Goal: Task Accomplishment & Management: Use online tool/utility

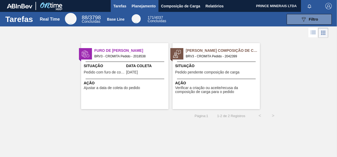
click at [144, 6] on span "Planejamento" at bounding box center [144, 6] width 24 height 6
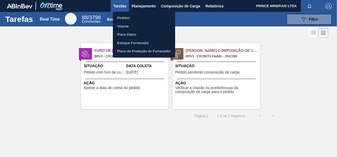
click at [123, 17] on li "Pedidos" at bounding box center [144, 18] width 62 height 8
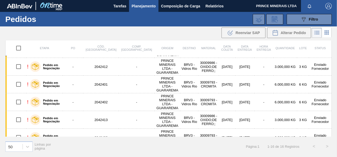
scroll to position [79, 0]
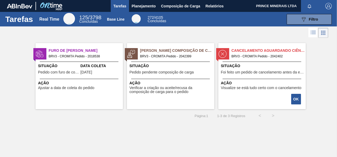
click at [241, 87] on span "Visualize se está tudo certo com o cancelamento" at bounding box center [261, 88] width 80 height 4
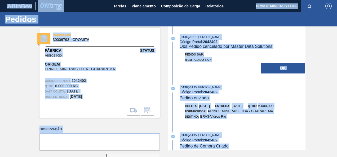
click at [264, 131] on div "30/09/2025 - 15:01 : Douglas Santana Código Portal: 2042402 Obs: Pedido cancela…" at bounding box center [237, 88] width 136 height 124
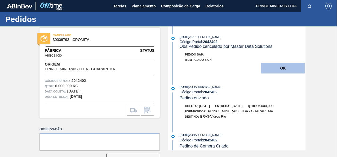
click at [280, 70] on button "OK" at bounding box center [283, 68] width 44 height 11
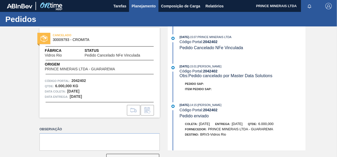
click at [149, 5] on span "Planejamento" at bounding box center [144, 6] width 24 height 6
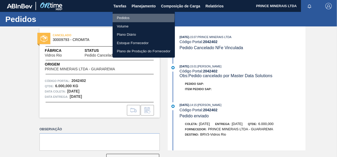
click at [126, 17] on li "Pedidos" at bounding box center [143, 18] width 62 height 8
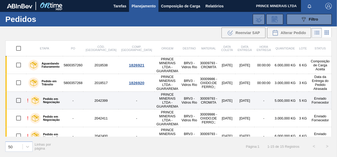
click at [32, 97] on img at bounding box center [35, 100] width 7 height 7
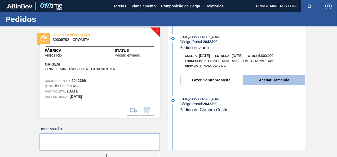
click at [267, 82] on button "Aceitar Demanda" at bounding box center [274, 80] width 62 height 11
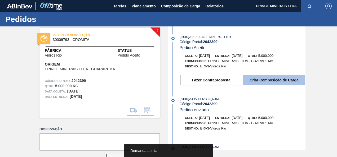
click at [267, 80] on button "Criar Composição de Carga" at bounding box center [274, 80] width 62 height 11
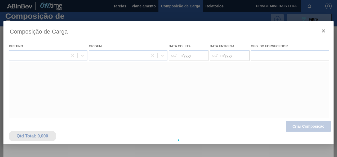
type coleta "03/10/2025"
type entrega "04/10/2025"
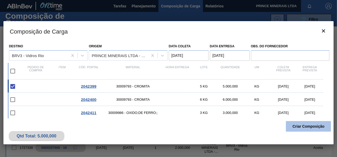
click at [302, 126] on button "Criar Composição" at bounding box center [308, 126] width 45 height 11
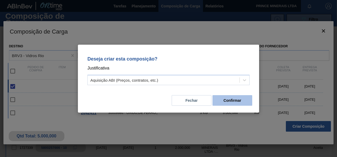
click at [234, 101] on button "Confirmar" at bounding box center [232, 100] width 40 height 11
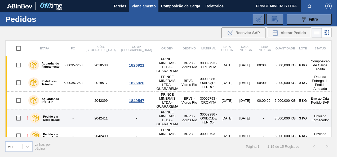
click at [98, 110] on td "2042411" at bounding box center [100, 119] width 35 height 18
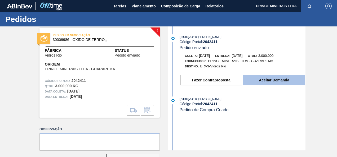
click at [277, 81] on button "Aceitar Demanda" at bounding box center [274, 80] width 62 height 11
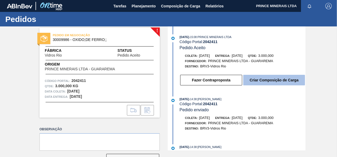
click at [272, 80] on button "Criar Composição de Carga" at bounding box center [274, 80] width 62 height 11
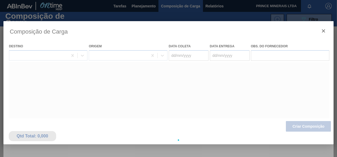
type coleta "08/10/2025"
type entrega "09/10/2025"
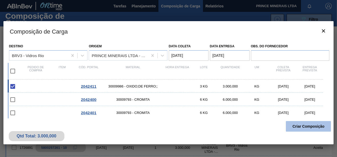
click at [297, 128] on button "Criar Composição" at bounding box center [308, 126] width 45 height 11
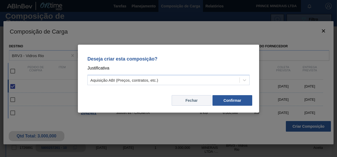
click at [196, 99] on button "Fechar" at bounding box center [191, 100] width 40 height 11
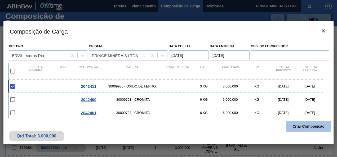
click at [292, 126] on button "Criar Composição" at bounding box center [308, 126] width 45 height 11
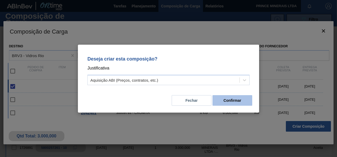
click at [220, 102] on button "Confirmar" at bounding box center [232, 100] width 40 height 11
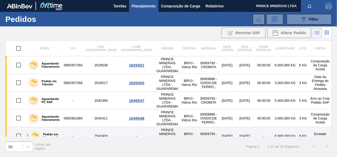
click at [97, 127] on td "2042400" at bounding box center [100, 136] width 35 height 18
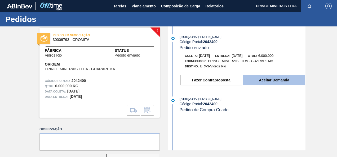
click at [266, 80] on button "Aceitar Demanda" at bounding box center [274, 80] width 62 height 11
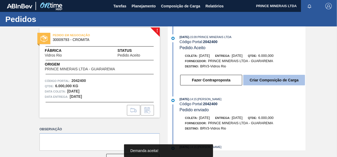
click at [266, 79] on button "Criar Composição de Carga" at bounding box center [274, 80] width 62 height 11
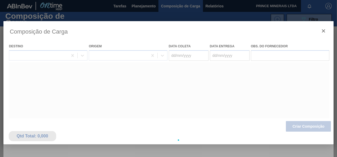
type coleta "[DATE]"
type entrega "[DATE]"
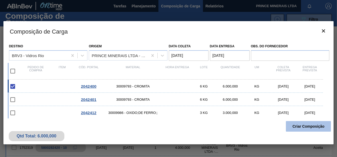
click at [299, 124] on button "Criar Composição" at bounding box center [308, 126] width 45 height 11
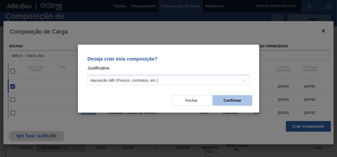
click at [237, 102] on button "Confirmar" at bounding box center [232, 100] width 40 height 11
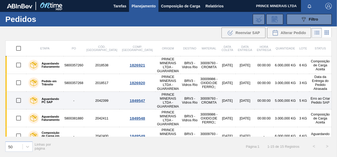
click at [103, 93] on td "2042399" at bounding box center [101, 101] width 35 height 18
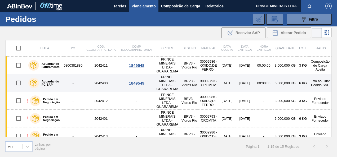
scroll to position [26, 0]
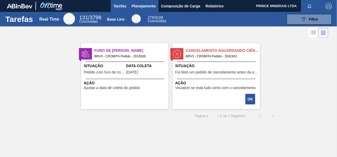
click at [147, 6] on span "Planejamento" at bounding box center [144, 6] width 24 height 6
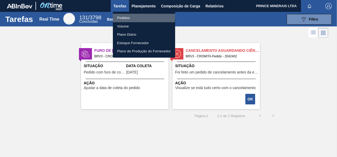
click at [124, 15] on li "Pedidos" at bounding box center [144, 18] width 62 height 8
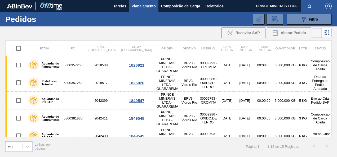
scroll to position [26, 0]
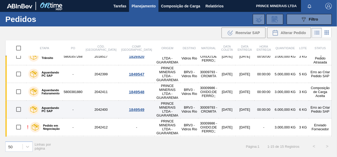
click at [119, 107] on div "1849549" at bounding box center [136, 109] width 34 height 4
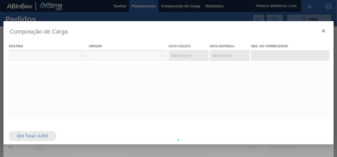
type coleta "[DATE]"
type entrega "[DATE]"
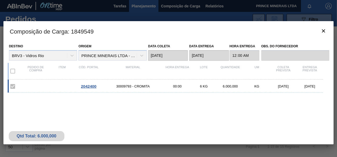
click at [13, 85] on label at bounding box center [12, 86] width 11 height 11
click at [324, 29] on icon "botão de ícone" at bounding box center [323, 30] width 3 height 3
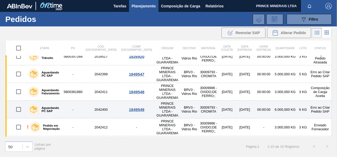
click at [281, 101] on td "6.000,000 KG" at bounding box center [285, 110] width 24 height 18
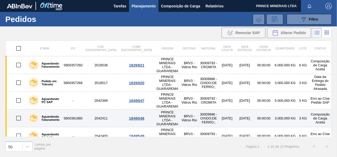
scroll to position [26, 0]
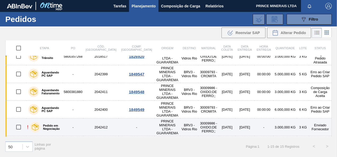
click at [97, 119] on td "2042412" at bounding box center [100, 128] width 35 height 18
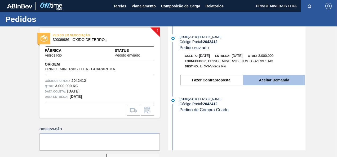
click at [273, 81] on button "Aceitar Demanda" at bounding box center [274, 80] width 62 height 11
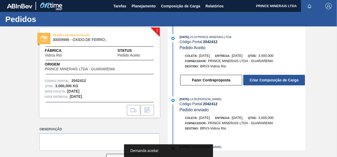
click at [273, 81] on button "Criar Composição de Carga" at bounding box center [274, 80] width 62 height 11
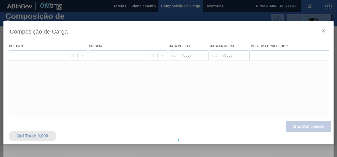
type coleta "[DATE]"
type entrega "[DATE]"
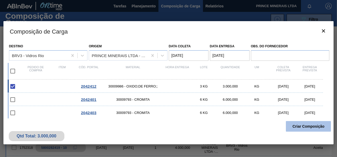
click at [306, 126] on button "Criar Composição" at bounding box center [308, 126] width 45 height 11
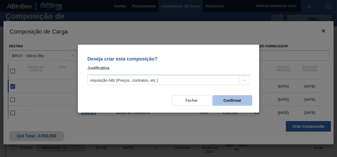
click at [238, 100] on button "Confirmar" at bounding box center [232, 100] width 40 height 11
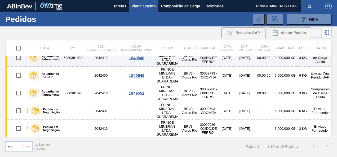
scroll to position [53, 0]
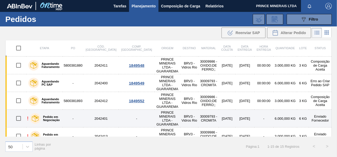
click at [96, 110] on td "2042401" at bounding box center [100, 119] width 35 height 18
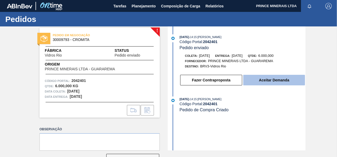
click at [264, 79] on button "Aceitar Demanda" at bounding box center [274, 80] width 62 height 11
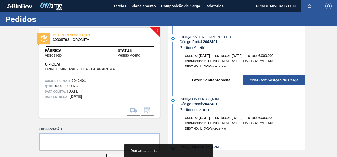
click at [264, 79] on button "Criar Composição de Carga" at bounding box center [274, 80] width 62 height 11
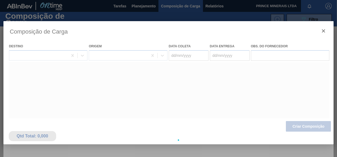
type coleta "[DATE]"
type entrega "[DATE]"
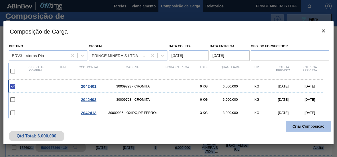
click at [300, 128] on button "Criar Composição" at bounding box center [308, 126] width 45 height 11
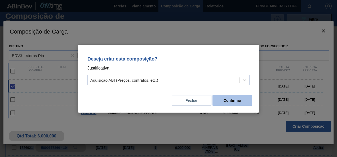
click at [230, 101] on button "Confirmar" at bounding box center [232, 100] width 40 height 11
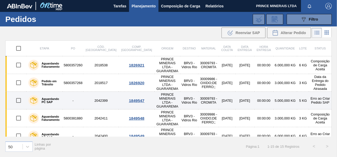
click at [119, 98] on div "1849547" at bounding box center [136, 100] width 34 height 4
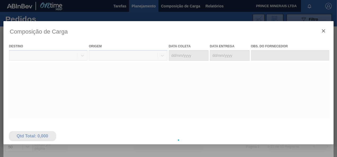
type coleta "[DATE]"
type entrega "[DATE]"
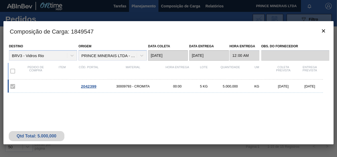
click at [13, 71] on label at bounding box center [12, 71] width 11 height 11
click at [13, 72] on label at bounding box center [12, 71] width 11 height 11
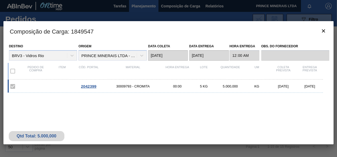
click at [13, 88] on label at bounding box center [12, 86] width 11 height 11
click at [74, 54] on div "Destino BRV3 - Vidros Rio" at bounding box center [43, 52] width 68 height 18
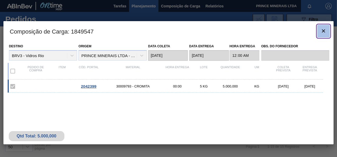
click at [324, 32] on icon "botão de ícone" at bounding box center [323, 31] width 6 height 6
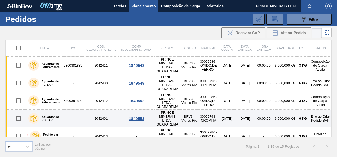
scroll to position [79, 0]
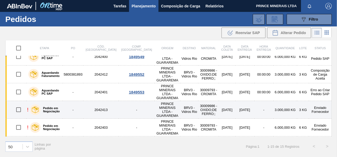
click at [99, 101] on td "2042413" at bounding box center [100, 110] width 35 height 18
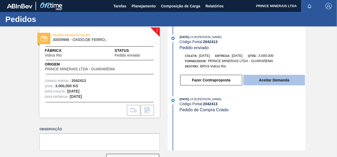
click at [267, 83] on button "Aceitar Demanda" at bounding box center [274, 80] width 62 height 11
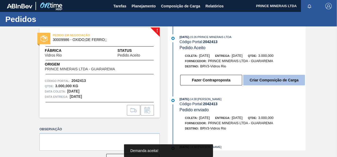
click at [266, 80] on button "Criar Composição de Carga" at bounding box center [274, 80] width 62 height 11
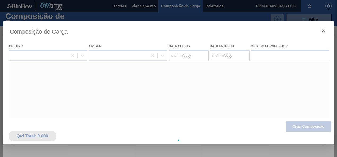
type coleta "[DATE]"
type entrega "[DATE]"
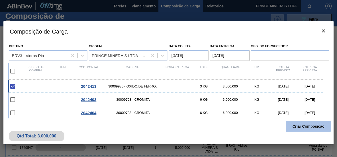
click at [303, 124] on button "Criar Composição" at bounding box center [308, 126] width 45 height 11
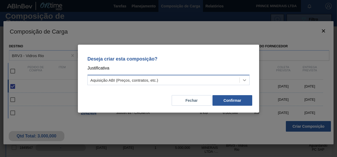
click at [244, 80] on icon at bounding box center [244, 80] width 5 height 5
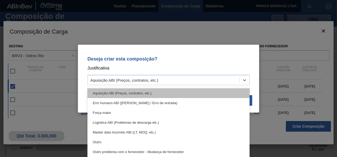
click at [142, 95] on div "Aquisição ABI (Preços, contratos, etc.)" at bounding box center [168, 93] width 162 height 10
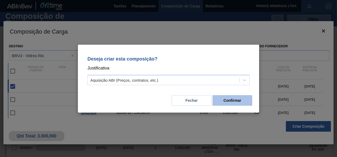
click at [227, 103] on button "Confirmar" at bounding box center [232, 100] width 40 height 11
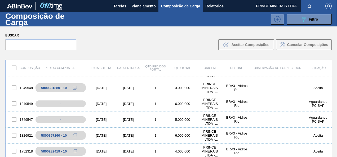
scroll to position [53, 0]
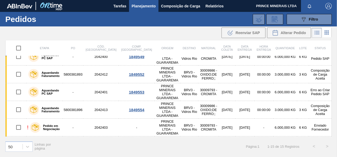
scroll to position [106, 0]
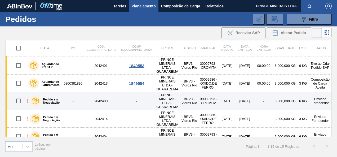
click at [97, 92] on td "2042403" at bounding box center [100, 101] width 35 height 18
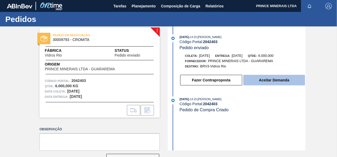
click at [263, 83] on button "Aceitar Demanda" at bounding box center [274, 80] width 62 height 11
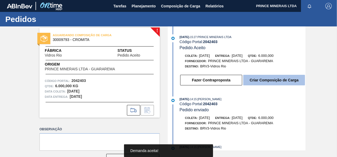
click at [263, 80] on button "Criar Composição de Carga" at bounding box center [274, 80] width 62 height 11
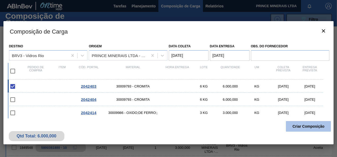
click at [298, 124] on button "Criar Composição" at bounding box center [308, 126] width 45 height 11
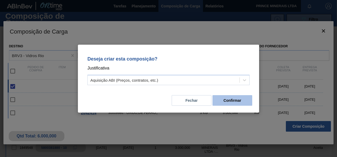
click at [235, 99] on button "Confirmar" at bounding box center [232, 100] width 40 height 11
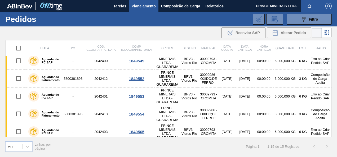
scroll to position [106, 0]
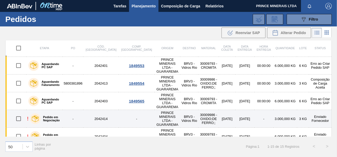
click at [96, 110] on td "2042414" at bounding box center [100, 119] width 35 height 18
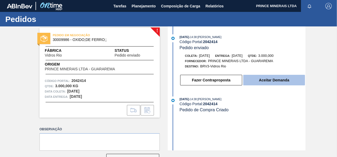
click at [258, 80] on button "Aceitar Demanda" at bounding box center [274, 80] width 62 height 11
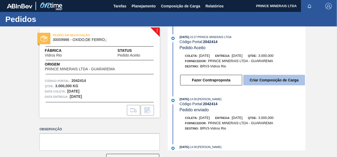
click at [268, 80] on button "Criar Composição de Carga" at bounding box center [274, 80] width 62 height 11
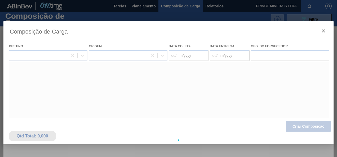
type coleta "[DATE]"
type entrega "[DATE]"
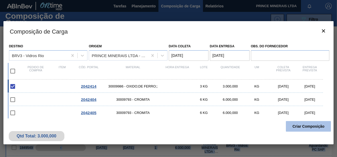
click at [301, 127] on button "Criar Composição" at bounding box center [308, 126] width 45 height 11
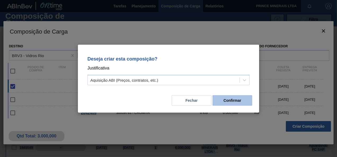
click at [237, 102] on button "Confirmar" at bounding box center [232, 100] width 40 height 11
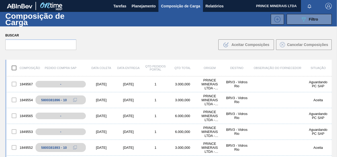
click at [94, 53] on div "Buscar .b{fill:var(--color-action-default)} Aceitar Composições Cancelar Compos…" at bounding box center [168, 40] width 337 height 29
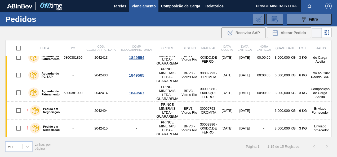
scroll to position [132, 0]
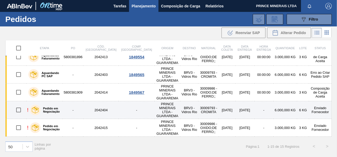
click at [93, 101] on td "2042404" at bounding box center [100, 110] width 35 height 18
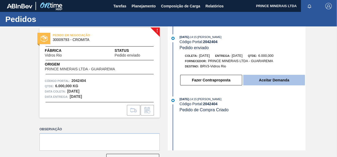
click at [264, 79] on button "Aceitar Demanda" at bounding box center [274, 80] width 62 height 11
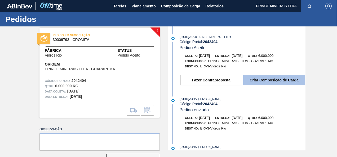
click at [268, 81] on button "Criar Composição de Carga" at bounding box center [274, 80] width 62 height 11
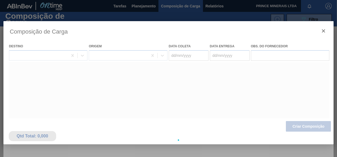
type coleta "[DATE]"
type entrega "[DATE]"
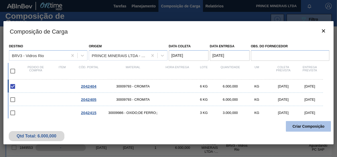
click at [303, 128] on button "Criar Composição" at bounding box center [308, 126] width 45 height 11
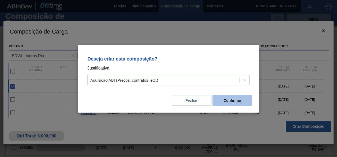
click at [238, 102] on button "Confirmar" at bounding box center [232, 100] width 40 height 11
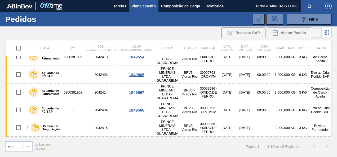
scroll to position [144, 0]
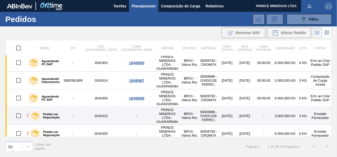
click at [93, 107] on td "2042415" at bounding box center [100, 116] width 35 height 18
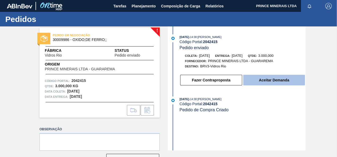
click at [275, 82] on button "Aceitar Demanda" at bounding box center [274, 80] width 62 height 11
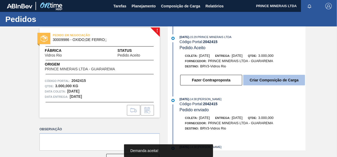
click at [266, 79] on button "Criar Composição de Carga" at bounding box center [274, 80] width 62 height 11
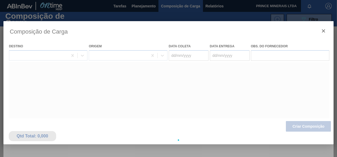
type coleta "[DATE]"
type entrega "[DATE]"
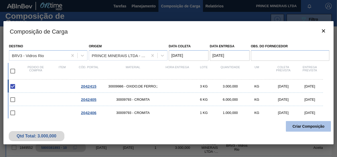
click at [294, 127] on button "Criar Composição" at bounding box center [308, 126] width 45 height 11
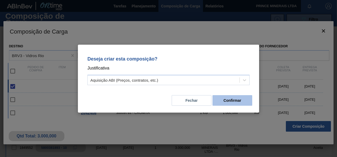
click at [234, 101] on button "Confirmar" at bounding box center [232, 100] width 40 height 11
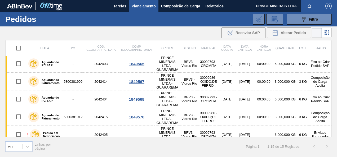
scroll to position [144, 0]
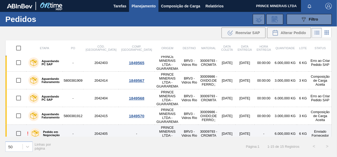
click at [92, 125] on td "2042405" at bounding box center [100, 134] width 35 height 18
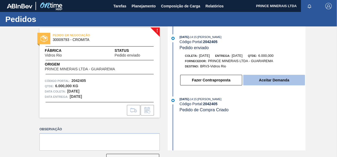
click at [280, 80] on button "Aceitar Demanda" at bounding box center [274, 80] width 62 height 11
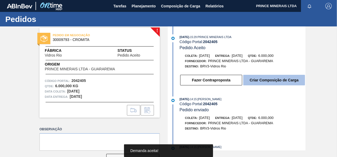
click at [277, 80] on button "Criar Composição de Carga" at bounding box center [274, 80] width 62 height 11
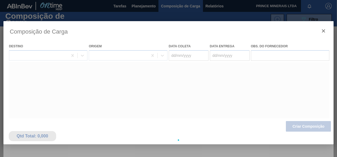
type coleta "[DATE]"
type entrega "[DATE]"
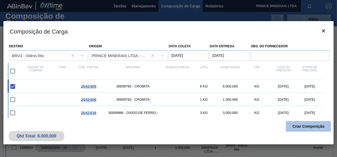
click at [306, 127] on button "Criar Composição" at bounding box center [308, 126] width 45 height 11
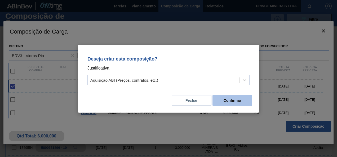
click at [235, 103] on button "Confirmar" at bounding box center [232, 100] width 40 height 11
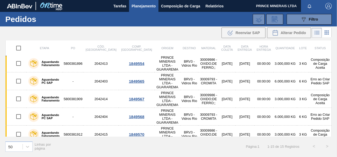
scroll to position [144, 0]
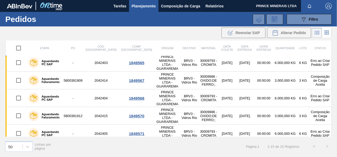
click at [101, 143] on td "2042416" at bounding box center [100, 152] width 35 height 18
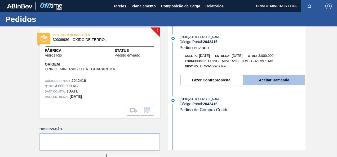
click at [268, 81] on button "Aceitar Demanda" at bounding box center [274, 80] width 62 height 11
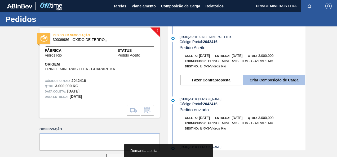
click at [269, 80] on button "Criar Composição de Carga" at bounding box center [274, 80] width 62 height 11
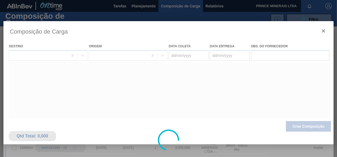
type coleta "[DATE]"
type entrega "[DATE]"
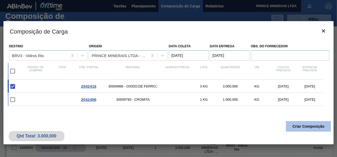
click at [297, 124] on button "Criar Composição" at bounding box center [308, 126] width 45 height 11
click at [303, 125] on button "Criar Composição" at bounding box center [308, 126] width 45 height 11
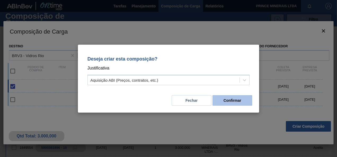
click at [236, 101] on button "Confirmar" at bounding box center [232, 100] width 40 height 11
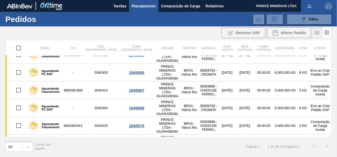
scroll to position [144, 0]
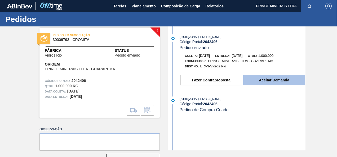
click at [267, 82] on button "Aceitar Demanda" at bounding box center [274, 80] width 62 height 11
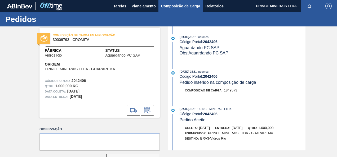
click at [181, 5] on span "Composição de Carga" at bounding box center [180, 6] width 39 height 6
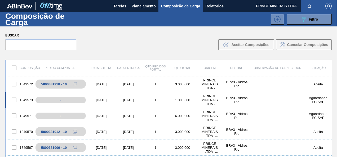
click at [15, 99] on div at bounding box center [13, 99] width 11 height 11
click at [15, 82] on div at bounding box center [13, 84] width 11 height 11
click at [14, 84] on div at bounding box center [13, 84] width 11 height 11
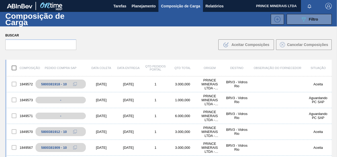
click at [167, 43] on div "Buscar .b{fill:var(--color-action-default)} Aceitar Composições Cancelar Compos…" at bounding box center [168, 40] width 337 height 29
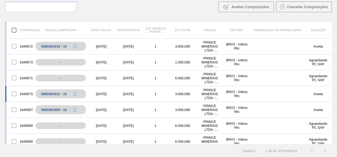
click at [17, 94] on div at bounding box center [13, 93] width 11 height 11
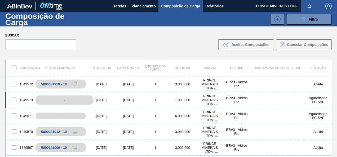
click at [72, 100] on div "-" at bounding box center [64, 100] width 58 height 9
click at [106, 100] on div "[DATE]" at bounding box center [101, 100] width 27 height 4
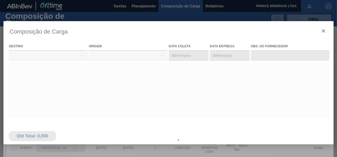
type coleta "[DATE]"
type entrega "[DATE]"
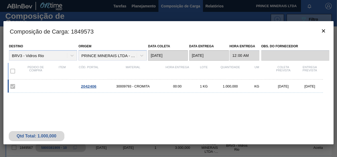
click at [15, 86] on label at bounding box center [12, 86] width 11 height 11
click at [320, 29] on icon "botão de ícone" at bounding box center [323, 31] width 6 height 6
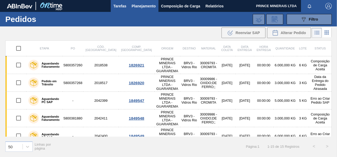
click at [116, 6] on span "Tarefas" at bounding box center [119, 6] width 13 height 6
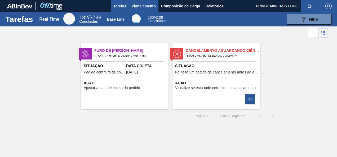
click at [140, 6] on span "Planejamento" at bounding box center [144, 6] width 24 height 6
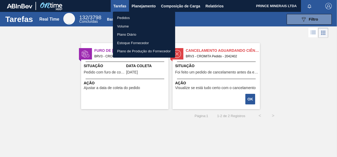
click at [126, 17] on li "Pedidos" at bounding box center [144, 18] width 62 height 8
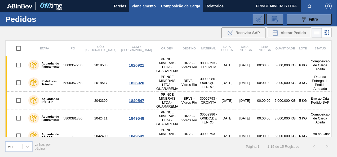
click at [180, 6] on span "Composição de Carga" at bounding box center [180, 6] width 39 height 6
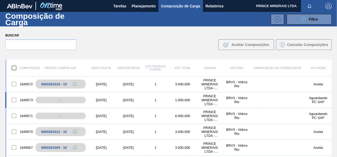
click at [178, 100] on div "1.000,000" at bounding box center [182, 100] width 27 height 4
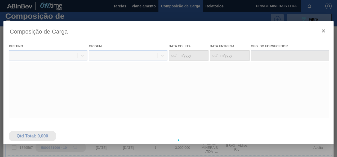
type coleta "[DATE]"
type entrega "[DATE]"
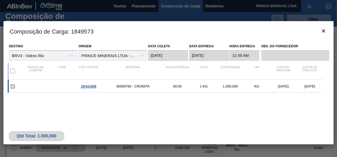
click at [87, 86] on span "2042406" at bounding box center [88, 86] width 15 height 4
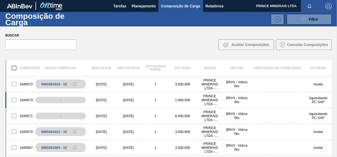
click at [13, 99] on div at bounding box center [13, 99] width 11 height 11
click at [14, 99] on div at bounding box center [13, 99] width 11 height 11
click at [14, 83] on div at bounding box center [13, 84] width 11 height 11
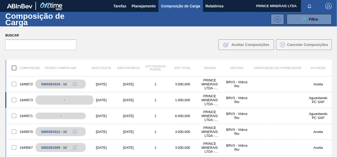
click at [62, 99] on div "-" at bounding box center [64, 100] width 58 height 9
drag, startPoint x: 62, startPoint y: 99, endPoint x: 104, endPoint y: 39, distance: 73.1
click at [106, 39] on div "Buscar .b{fill:var(--color-action-default)} Aceitar Composições Cancelar Compos…" at bounding box center [168, 40] width 337 height 29
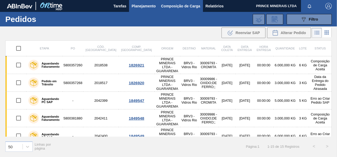
click at [178, 5] on span "Composição de Carga" at bounding box center [180, 6] width 39 height 6
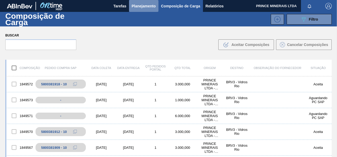
click at [139, 6] on span "Planejamento" at bounding box center [144, 6] width 24 height 6
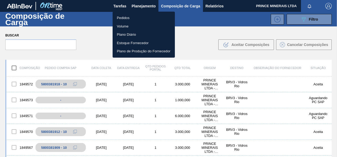
click at [128, 17] on li "Pedidos" at bounding box center [143, 18] width 62 height 8
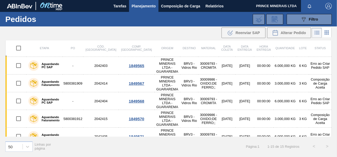
scroll to position [144, 0]
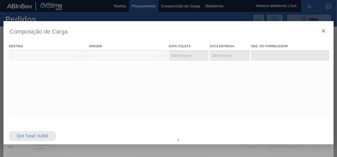
type coleta "[DATE]"
type entrega "[DATE]"
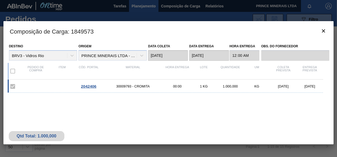
click at [93, 85] on span "2042406" at bounding box center [88, 86] width 15 height 4
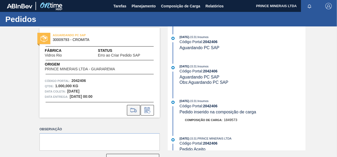
click at [137, 109] on icon at bounding box center [133, 110] width 8 height 6
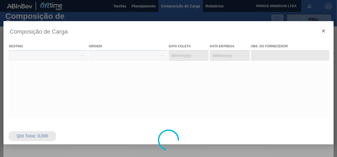
type coleta "[DATE]"
type entrega "[DATE]"
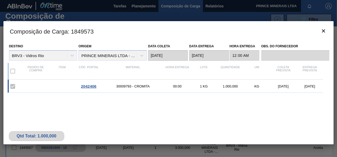
click at [47, 138] on div "Qtd Total: 1.000,000" at bounding box center [37, 136] width 48 height 5
click at [139, 85] on span "30009793 - CROMITA" at bounding box center [133, 86] width 62 height 4
click at [138, 85] on span "30009793 - CROMITA" at bounding box center [133, 86] width 62 height 4
click at [138, 86] on span "30009793 - CROMITA" at bounding box center [133, 86] width 62 height 4
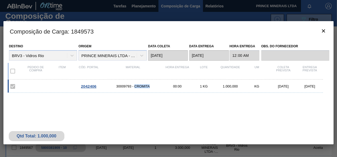
click at [138, 86] on span "30009793 - CROMITA" at bounding box center [133, 86] width 62 height 4
click at [87, 87] on span "2042406" at bounding box center [88, 86] width 15 height 4
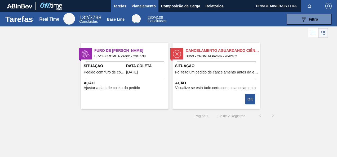
click at [141, 6] on span "Planejamento" at bounding box center [144, 6] width 24 height 6
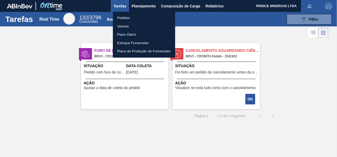
click at [128, 16] on li "Pedidos" at bounding box center [144, 18] width 62 height 8
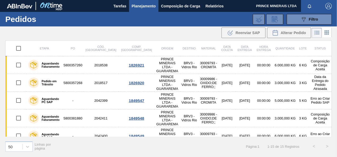
click at [148, 5] on span "Planejamento" at bounding box center [144, 6] width 24 height 6
click at [145, 6] on span "Planejamento" at bounding box center [144, 6] width 24 height 6
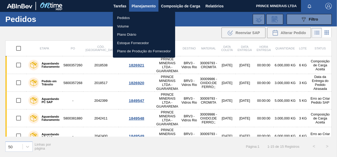
click at [134, 16] on li "Pedidos" at bounding box center [144, 18] width 62 height 8
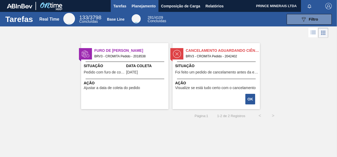
click at [146, 5] on span "Planejamento" at bounding box center [144, 6] width 24 height 6
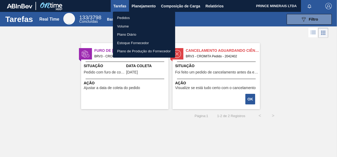
click at [126, 18] on li "Pedidos" at bounding box center [144, 18] width 62 height 8
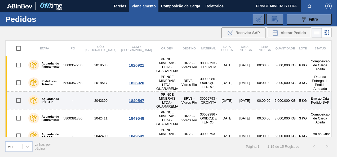
click at [34, 97] on img at bounding box center [33, 100] width 7 height 7
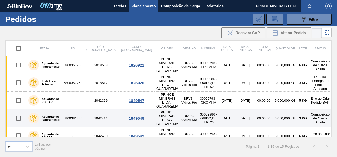
click at [80, 110] on td "5800381880" at bounding box center [73, 119] width 20 height 18
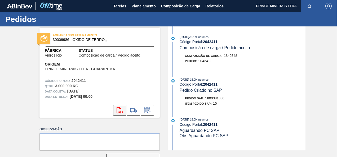
click at [117, 112] on icon "svg{fill:#ff0000}" at bounding box center [119, 110] width 6 height 6
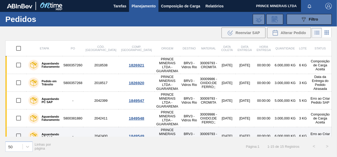
scroll to position [26, 0]
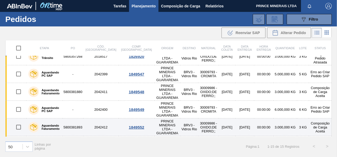
click at [88, 119] on td "2042412" at bounding box center [100, 128] width 35 height 18
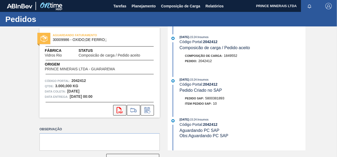
click at [121, 111] on icon "svg{fill:#ff0000}" at bounding box center [119, 110] width 6 height 6
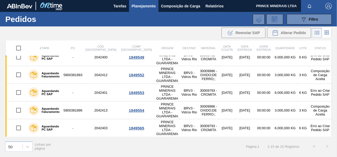
scroll to position [79, 0]
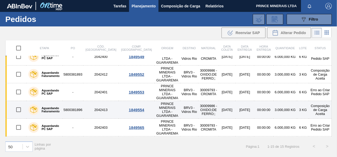
click at [69, 101] on td "5800381896" at bounding box center [73, 110] width 20 height 18
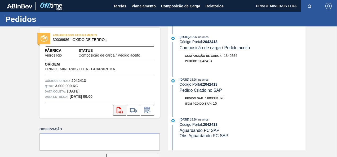
click at [116, 110] on button "svg{fill:#ff0000}" at bounding box center [119, 110] width 13 height 11
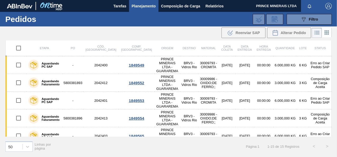
scroll to position [79, 0]
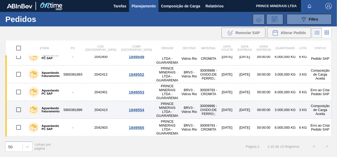
click at [76, 101] on td "5800381896" at bounding box center [73, 110] width 20 height 18
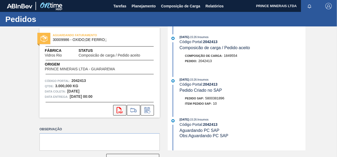
click at [123, 111] on button "svg{fill:#ff0000}" at bounding box center [119, 110] width 13 height 11
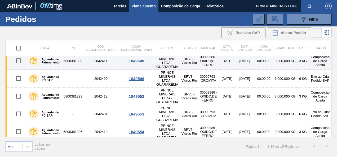
scroll to position [79, 0]
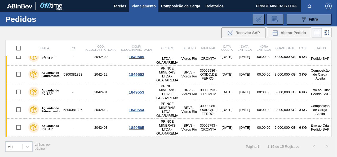
click at [80, 137] on td "5800381909" at bounding box center [73, 146] width 20 height 18
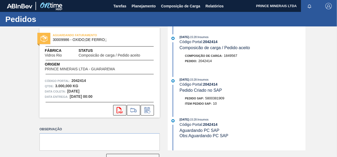
click at [119, 110] on icon "svg{fill:#ff0000}" at bounding box center [119, 110] width 6 height 6
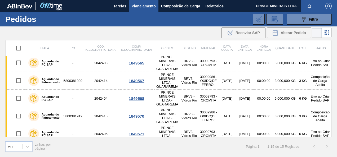
scroll to position [144, 0]
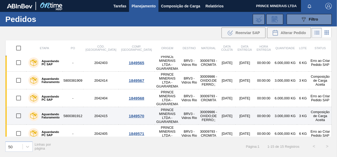
click at [74, 107] on td "5800381912" at bounding box center [73, 116] width 20 height 18
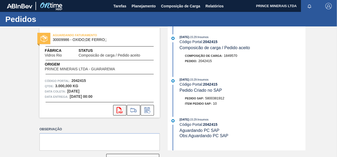
click at [118, 113] on icon "svg{fill:#ff0000}" at bounding box center [119, 110] width 6 height 6
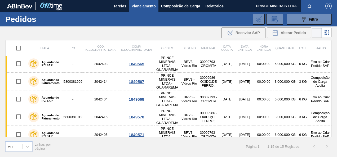
scroll to position [144, 0]
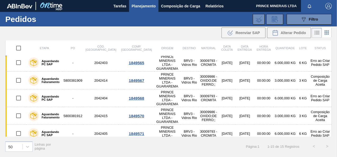
click at [75, 143] on td "5800381918" at bounding box center [73, 152] width 20 height 18
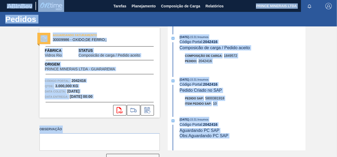
click at [248, 119] on div "30/09/2025 - 15:31 : Insumos" at bounding box center [242, 119] width 126 height 5
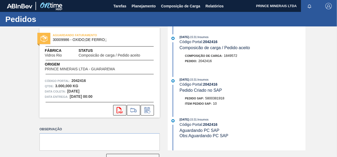
click at [116, 112] on icon at bounding box center [119, 110] width 6 height 6
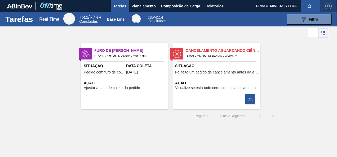
click at [327, 4] on img "button" at bounding box center [328, 6] width 6 height 6
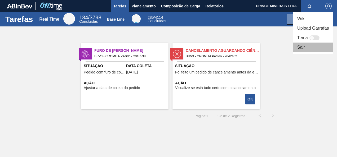
click at [300, 49] on li "Sair" at bounding box center [313, 48] width 40 height 10
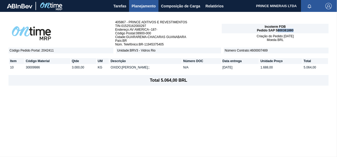
drag, startPoint x: 291, startPoint y: 29, endPoint x: 274, endPoint y: 29, distance: 16.9
click at [274, 29] on div "Incoterm FOB Pedido SAP 5800381880" at bounding box center [274, 29] width 107 height 10
click at [274, 29] on span "Pedido SAP 5800381880" at bounding box center [275, 31] width 37 height 4
drag, startPoint x: 274, startPoint y: 29, endPoint x: 278, endPoint y: 29, distance: 4.3
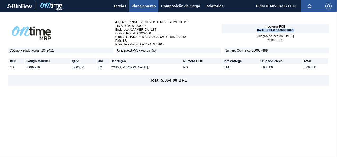
click at [278, 29] on span "Pedido SAP 5800381880" at bounding box center [275, 31] width 37 height 4
click at [294, 29] on div "Incoterm FOB Pedido SAP 5800381912" at bounding box center [274, 29] width 107 height 10
click at [292, 29] on div "Incoterm FOB Pedido SAP 5800381912" at bounding box center [274, 29] width 107 height 10
click at [292, 29] on span "Pedido SAP 5800381912" at bounding box center [275, 31] width 37 height 4
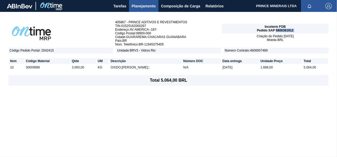
copy span "5800381912"
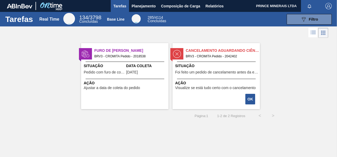
click at [155, 114] on div "Página : 1 1 - 2 de 2 Registros < >" at bounding box center [139, 115] width 279 height 13
click at [145, 6] on span "Planejamento" at bounding box center [144, 6] width 24 height 6
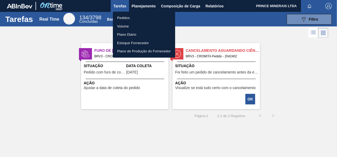
click at [123, 17] on li "Pedidos" at bounding box center [144, 18] width 62 height 8
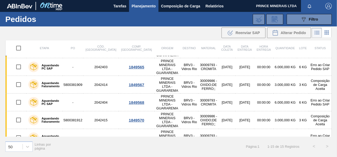
scroll to position [144, 0]
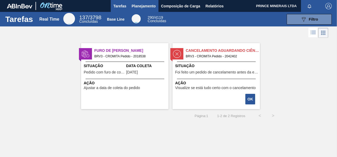
click at [137, 5] on span "Planejamento" at bounding box center [144, 6] width 24 height 6
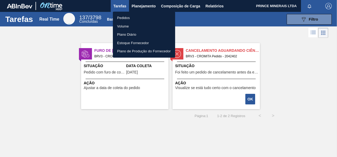
click at [129, 18] on li "Pedidos" at bounding box center [144, 18] width 62 height 8
